Goal: Task Accomplishment & Management: Manage account settings

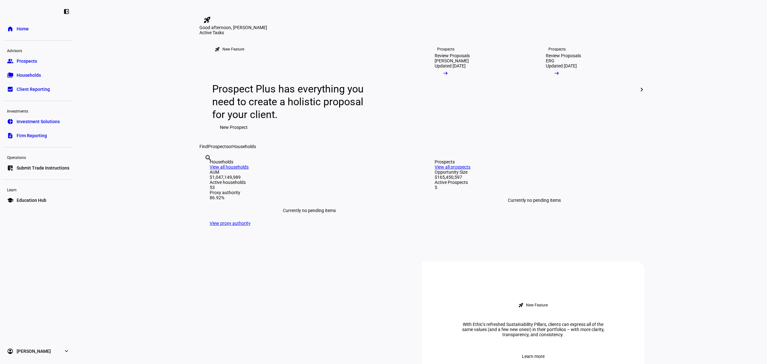
click at [140, 105] on eth-layout-page-content "rocket_launch Product Updates The latest features and improvements Powered by L…" at bounding box center [422, 182] width 690 height 364
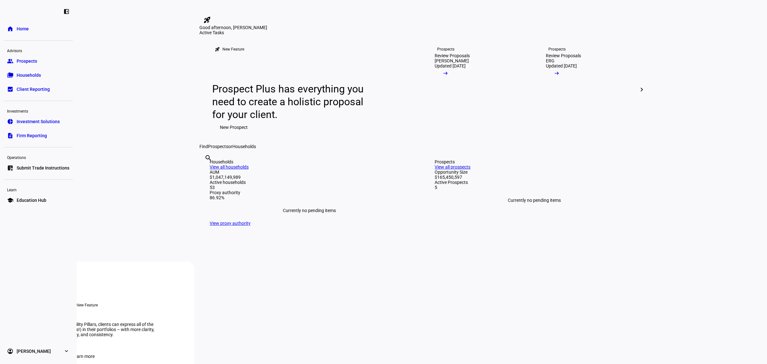
click at [38, 165] on span "Submit Trade Instructions" at bounding box center [43, 168] width 53 height 6
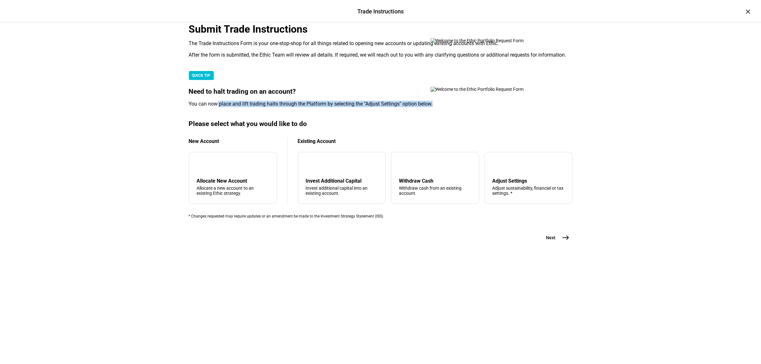
drag, startPoint x: 234, startPoint y: 204, endPoint x: 398, endPoint y: 210, distance: 164.1
click at [398, 107] on mat-card "QUICK TIP Need to halt trading on an account? You can now place and lift tradin…" at bounding box center [381, 89] width 384 height 36
click at [639, 223] on div "Trade Instructions Trade Instructions × Submit Trade Instructions The Trade Ins…" at bounding box center [380, 182] width 761 height 364
click at [505, 204] on div "tune Adjust Settings Adjust sustainability, financial or tax settings. *" at bounding box center [528, 178] width 88 height 52
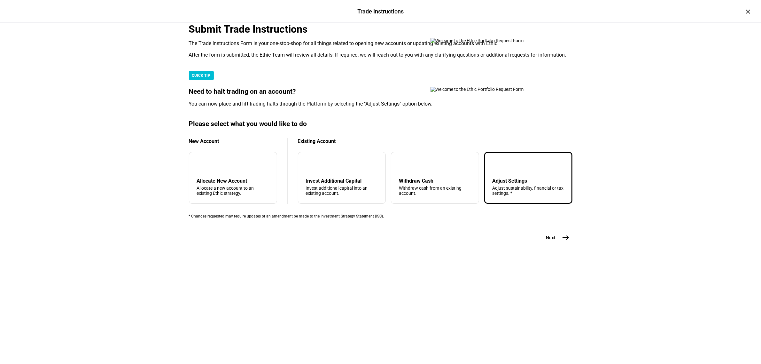
click at [665, 192] on div "Trade Instructions Trade Instructions × Submit Trade Instructions The Trade Ins…" at bounding box center [380, 182] width 761 height 364
click at [562, 241] on mat-icon "east" at bounding box center [566, 238] width 8 height 8
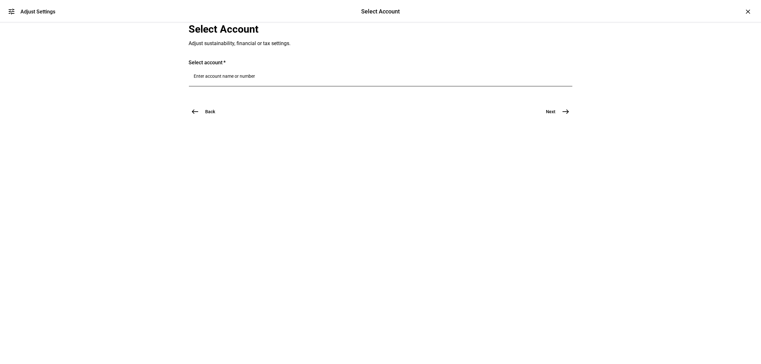
scroll to position [0, 0]
click at [239, 79] on input "Number" at bounding box center [380, 76] width 373 height 5
type input "4636"
click at [249, 196] on span "Trust 4636" at bounding box center [233, 199] width 32 height 6
click at [562, 132] on mat-icon "east" at bounding box center [566, 128] width 8 height 8
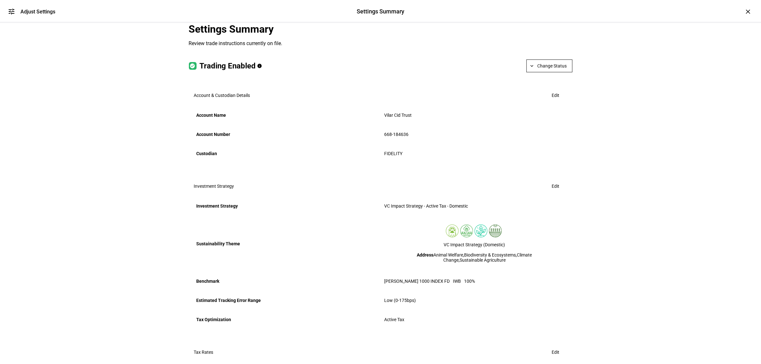
click at [556, 72] on span "Change Status" at bounding box center [552, 65] width 29 height 13
click at [653, 122] on div at bounding box center [380, 182] width 761 height 364
drag, startPoint x: 91, startPoint y: 162, endPoint x: 63, endPoint y: 195, distance: 43.7
click at [90, 162] on div "tune Adjust Settings Settings Summary Settings Summary Adjust Settings × Settin…" at bounding box center [380, 182] width 761 height 364
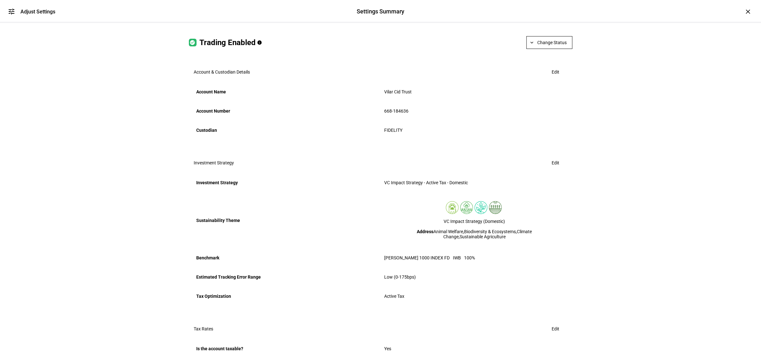
scroll to position [274, 0]
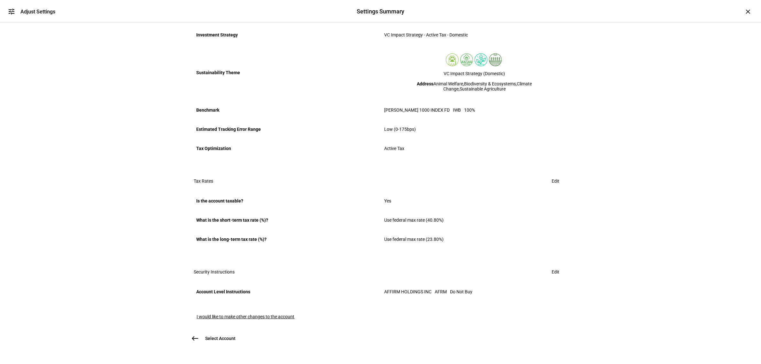
click at [229, 314] on span "I would like to make other changes to the account" at bounding box center [246, 316] width 98 height 5
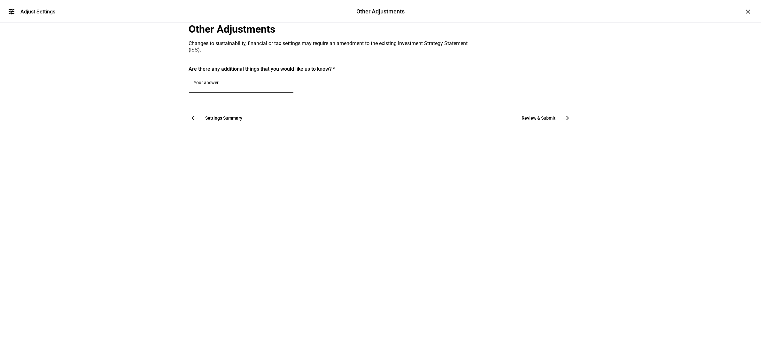
scroll to position [0, 0]
click at [206, 121] on span "Settings Summary" at bounding box center [224, 118] width 37 height 6
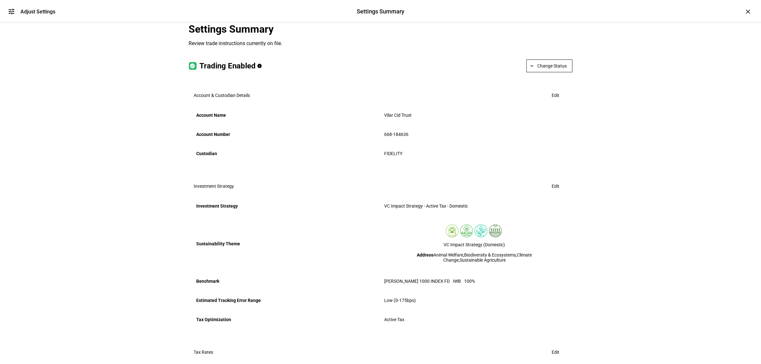
click at [545, 72] on span "Change Status" at bounding box center [552, 65] width 29 height 13
click at [645, 99] on div at bounding box center [380, 182] width 761 height 364
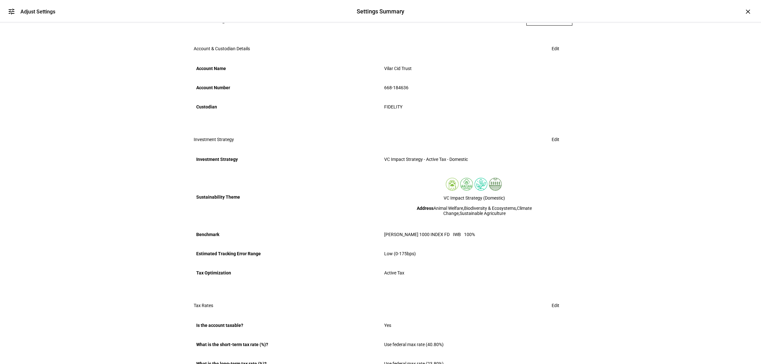
scroll to position [120, 0]
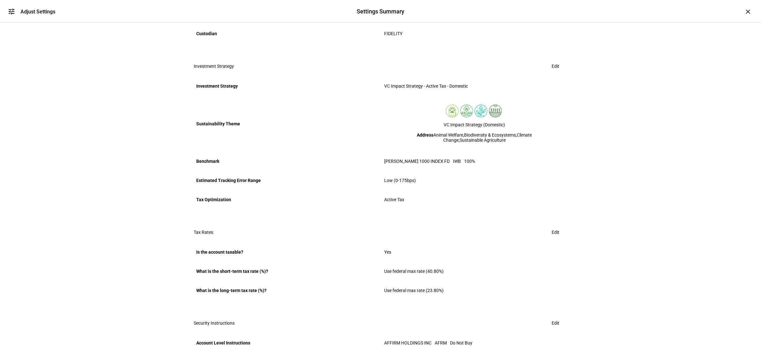
click at [101, 169] on div "tune Adjust Settings Settings Summary Settings Summary Adjust Settings × Settin…" at bounding box center [380, 182] width 761 height 364
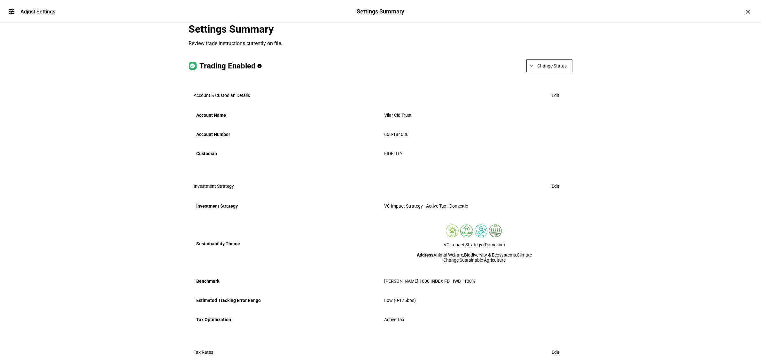
click at [653, 222] on div "tune Adjust Settings Settings Summary Settings Summary Adjust Settings × Settin…" at bounding box center [380, 182] width 761 height 364
click at [538, 72] on span "Change Status" at bounding box center [552, 65] width 29 height 13
click at [549, 142] on span "Halt Trading" at bounding box center [551, 143] width 28 height 5
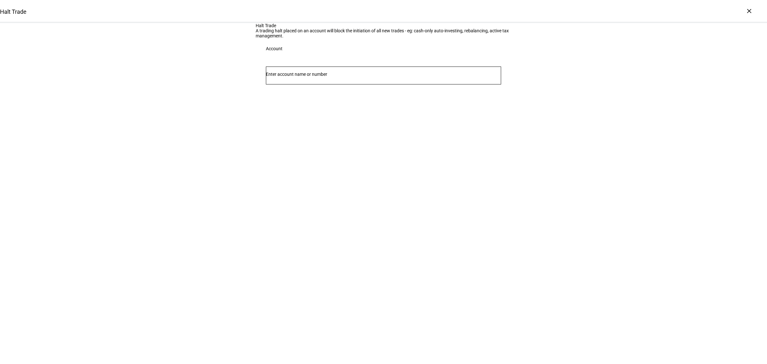
drag, startPoint x: 385, startPoint y: 230, endPoint x: 384, endPoint y: 223, distance: 7.1
click at [384, 227] on div "Halt Trade Halt Trade A trading halt placed on an account will block the initia…" at bounding box center [383, 182] width 767 height 364
drag, startPoint x: 257, startPoint y: 70, endPoint x: 747, endPoint y: 16, distance: 492.6
click at [540, 68] on div "Halt Trade A trading halt placed on an account will block the initiation of all…" at bounding box center [383, 62] width 767 height 78
click at [747, 9] on div "×" at bounding box center [749, 11] width 10 height 10
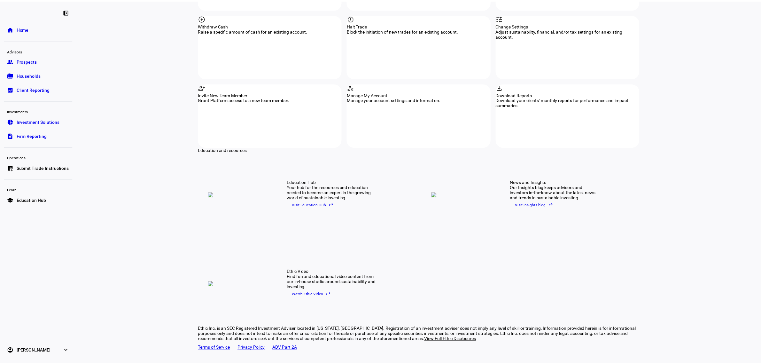
scroll to position [544, 0]
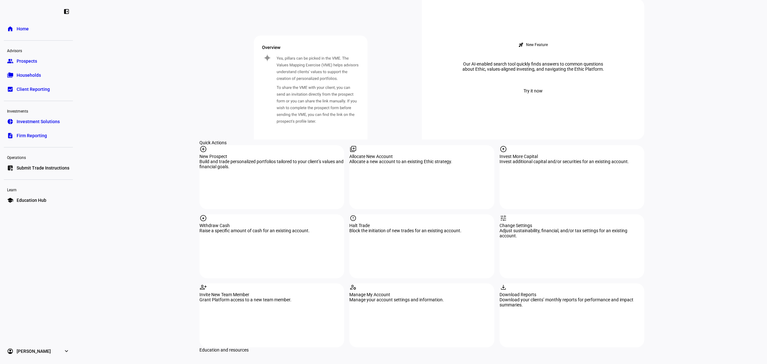
click at [20, 164] on link "list_alt_add Submit Trade Instructions" at bounding box center [38, 167] width 69 height 13
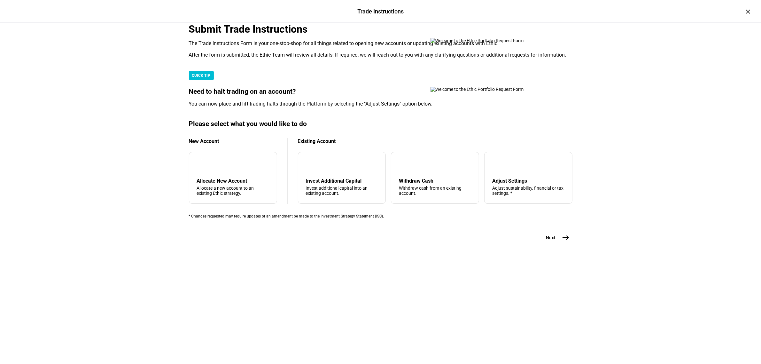
scroll to position [82, 0]
click at [495, 204] on div "tune Adjust Settings Adjust sustainability, financial or tax settings. *" at bounding box center [528, 178] width 88 height 52
click at [564, 244] on span "east" at bounding box center [566, 237] width 13 height 13
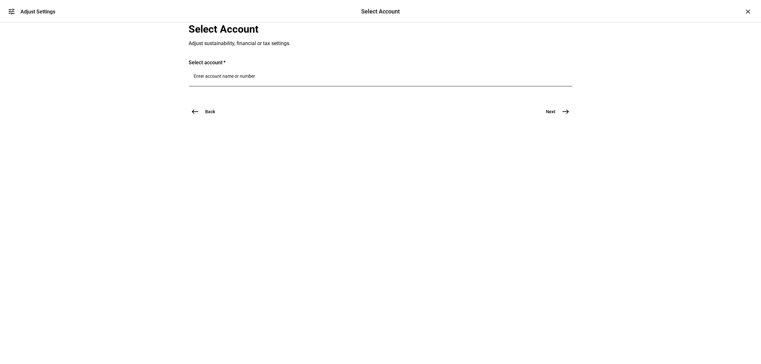
scroll to position [0, 0]
click at [278, 79] on input "Number" at bounding box center [380, 76] width 373 height 5
type input "4636"
click at [249, 191] on span "Vilar Cid Trust" at bounding box center [233, 191] width 32 height 7
click at [562, 132] on mat-icon "east" at bounding box center [566, 128] width 8 height 8
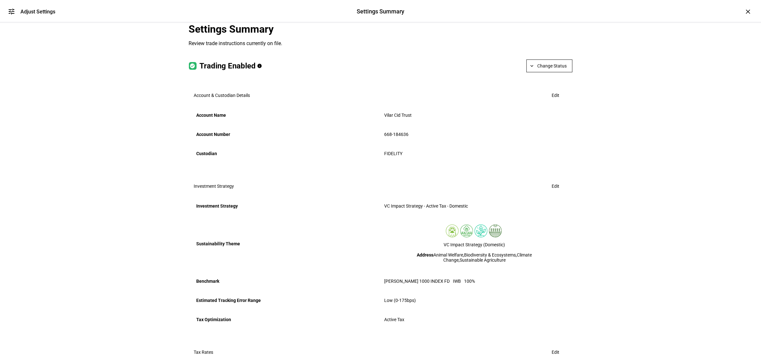
click at [540, 72] on span "Change Status" at bounding box center [552, 65] width 29 height 13
click at [674, 162] on div at bounding box center [380, 182] width 761 height 364
click at [547, 72] on span "Change Status" at bounding box center [552, 65] width 29 height 13
click at [545, 142] on span "Halt Trading" at bounding box center [551, 143] width 28 height 5
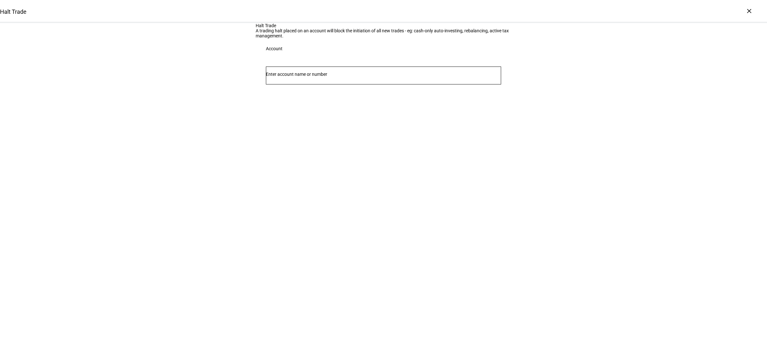
click at [321, 77] on input "Number" at bounding box center [383, 74] width 235 height 5
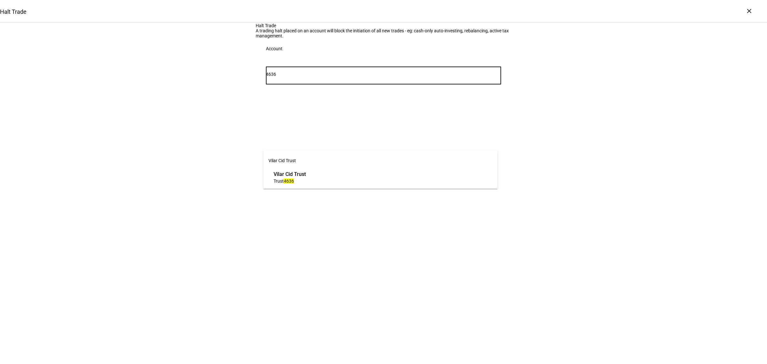
type input "4636"
click at [306, 173] on span "Vilar Cid Trust" at bounding box center [290, 173] width 32 height 7
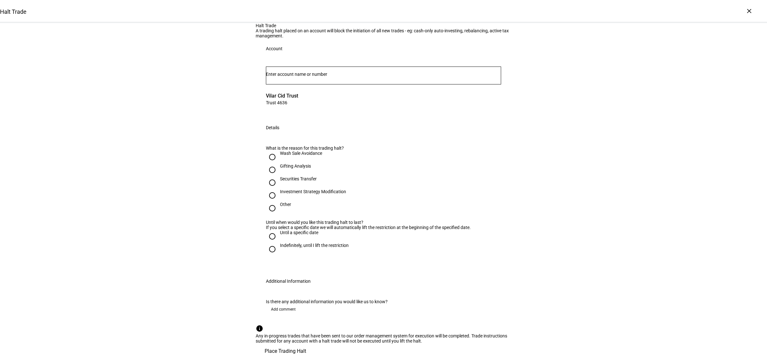
click at [579, 184] on div "Halt Trade A trading halt placed on an account will block the initiation of all…" at bounding box center [383, 191] width 767 height 336
click at [267, 243] on input "Indefinitely, until I lift the restriction" at bounding box center [272, 249] width 13 height 13
radio input "true"
click at [167, 143] on div "Halt Trade A trading halt placed on an account will block the initiation of all…" at bounding box center [383, 191] width 767 height 336
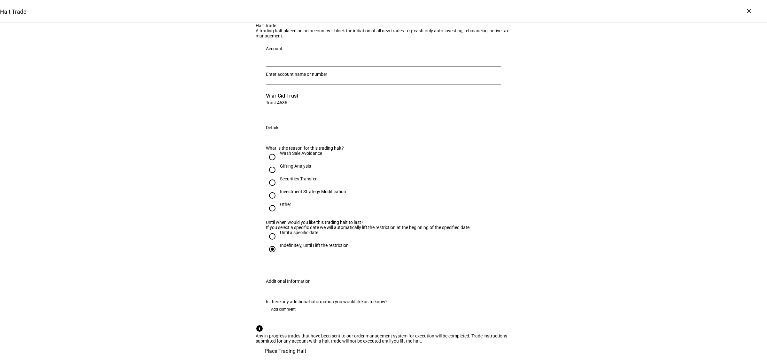
click at [269, 202] on input "Other" at bounding box center [272, 208] width 13 height 13
radio input "true"
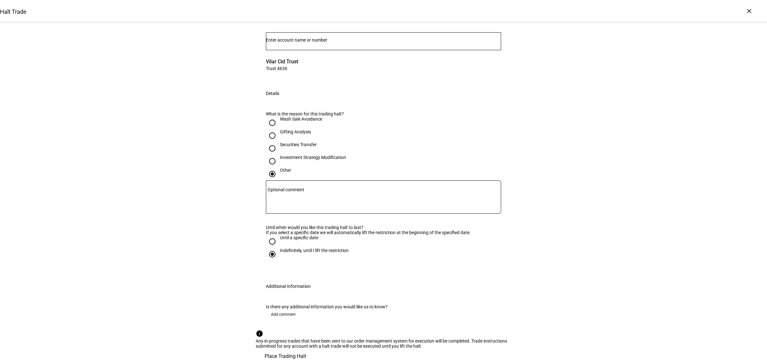
click at [166, 184] on div "Halt Trade A trading halt placed on an account will block the initiation of all…" at bounding box center [383, 176] width 767 height 375
click at [330, 185] on textarea "Optional comment" at bounding box center [383, 196] width 235 height 23
type textarea "Closing account"
click at [361, 185] on textarea "Closing account" at bounding box center [383, 196] width 235 height 23
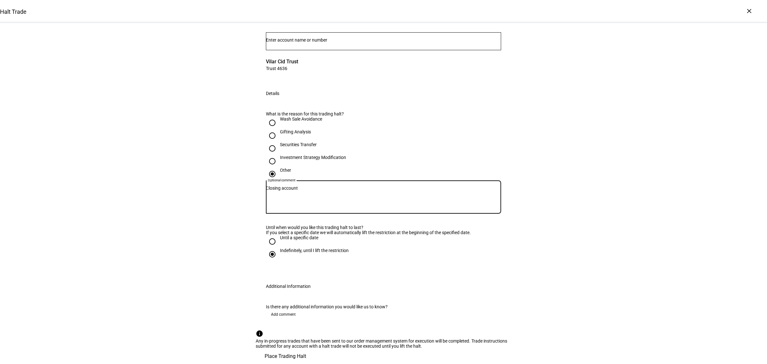
drag, startPoint x: 331, startPoint y: 115, endPoint x: 243, endPoint y: 114, distance: 87.6
click at [245, 114] on div "Halt Trade A trading halt placed on an account will block the initiation of all…" at bounding box center [383, 176] width 767 height 375
click at [145, 144] on div "Halt Trade A trading halt placed on an account will block the initiation of all…" at bounding box center [383, 176] width 767 height 375
click at [615, 266] on div "Halt Trade A trading halt placed on an account will block the initiation of all…" at bounding box center [383, 176] width 767 height 375
click at [136, 135] on div "Halt Trade A trading halt placed on an account will block the initiation of all…" at bounding box center [383, 176] width 767 height 375
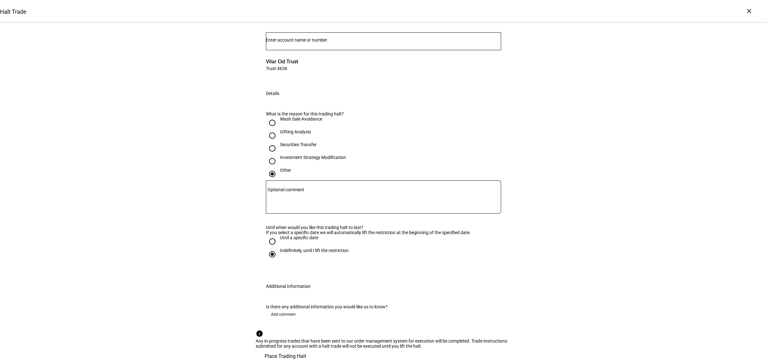
click at [306, 348] on span "Place Trading Halt" at bounding box center [286, 355] width 42 height 15
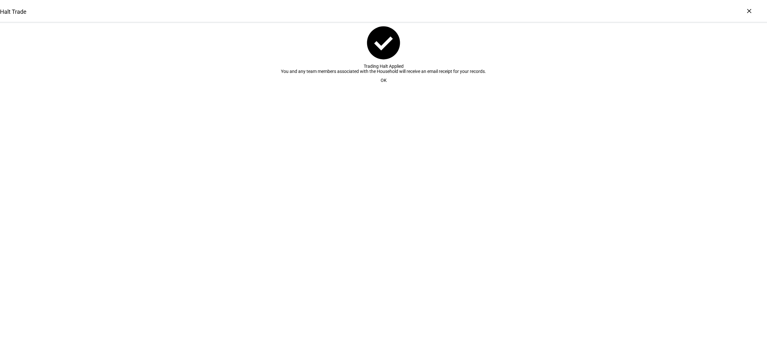
click at [381, 87] on span "OK" at bounding box center [384, 80] width 6 height 13
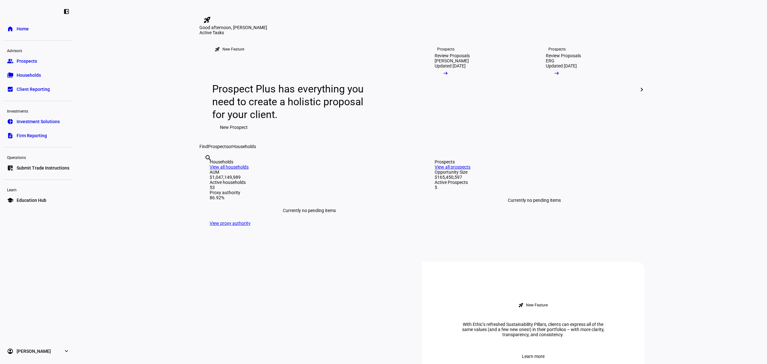
click at [127, 156] on eth-layout-page-content "rocket_launch Product Updates The latest features and improvements Powered by L…" at bounding box center [422, 182] width 690 height 364
